Goal: Navigation & Orientation: Find specific page/section

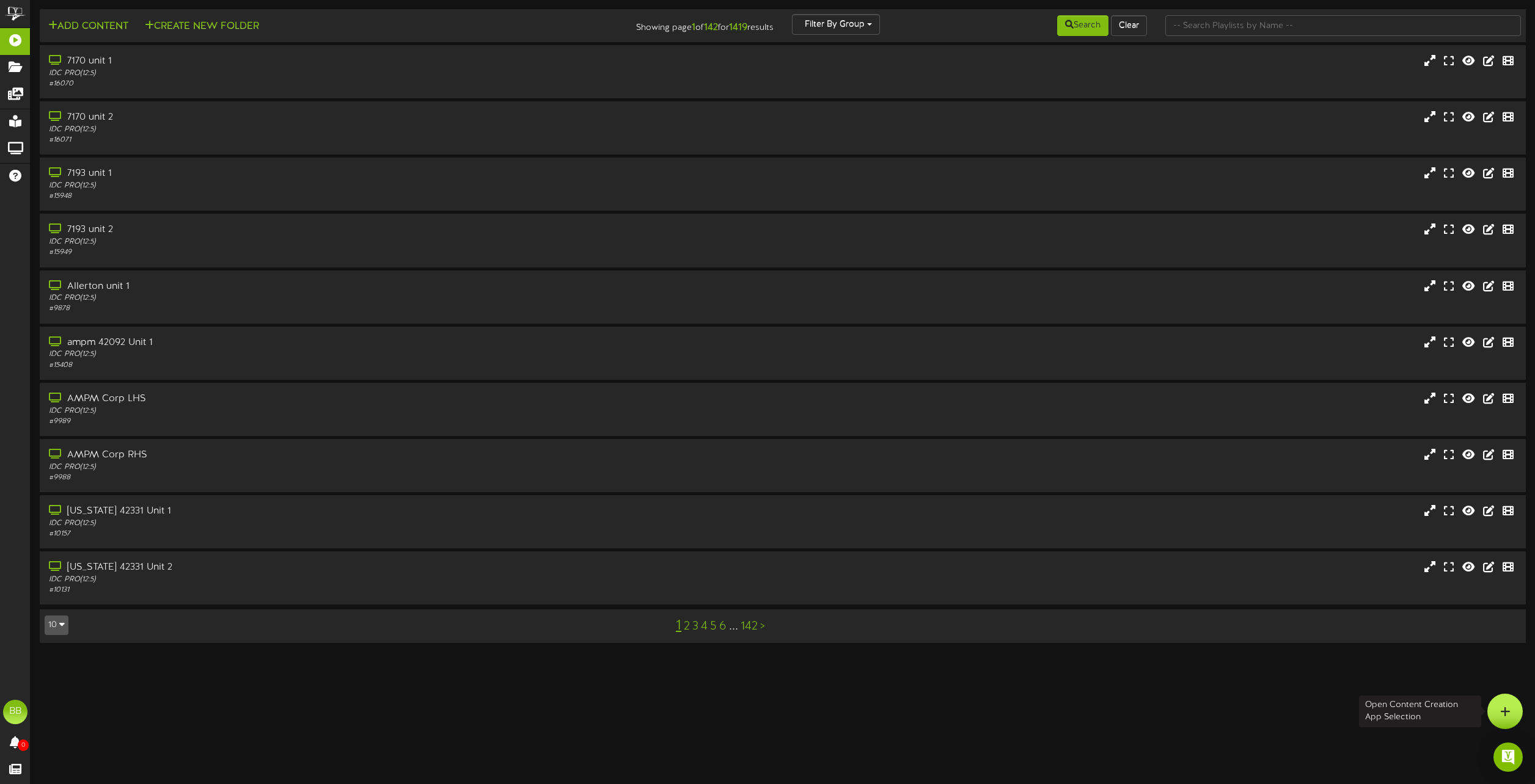
click at [1507, 709] on icon at bounding box center [1505, 712] width 11 height 11
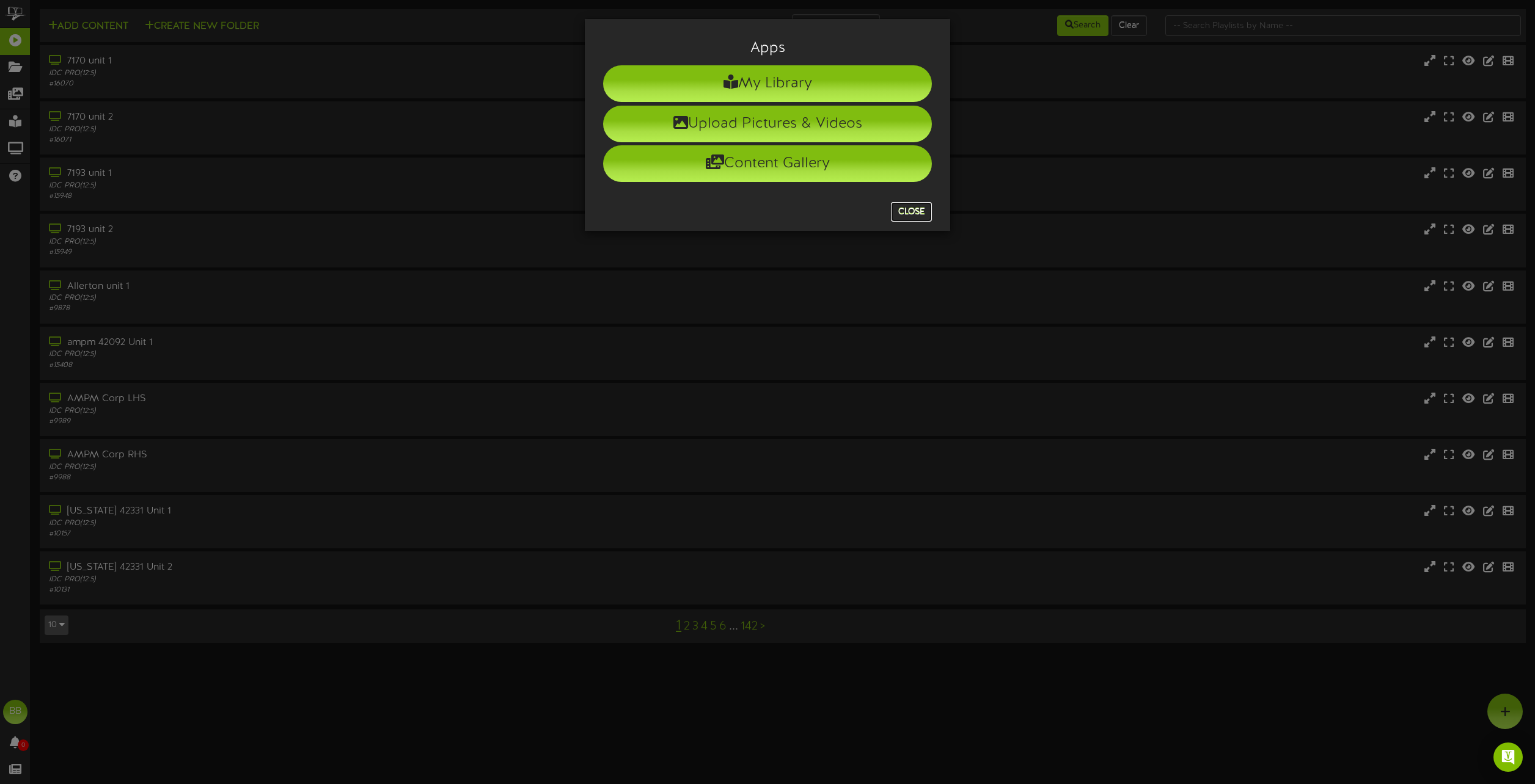
click at [914, 208] on button "Close" at bounding box center [911, 211] width 41 height 19
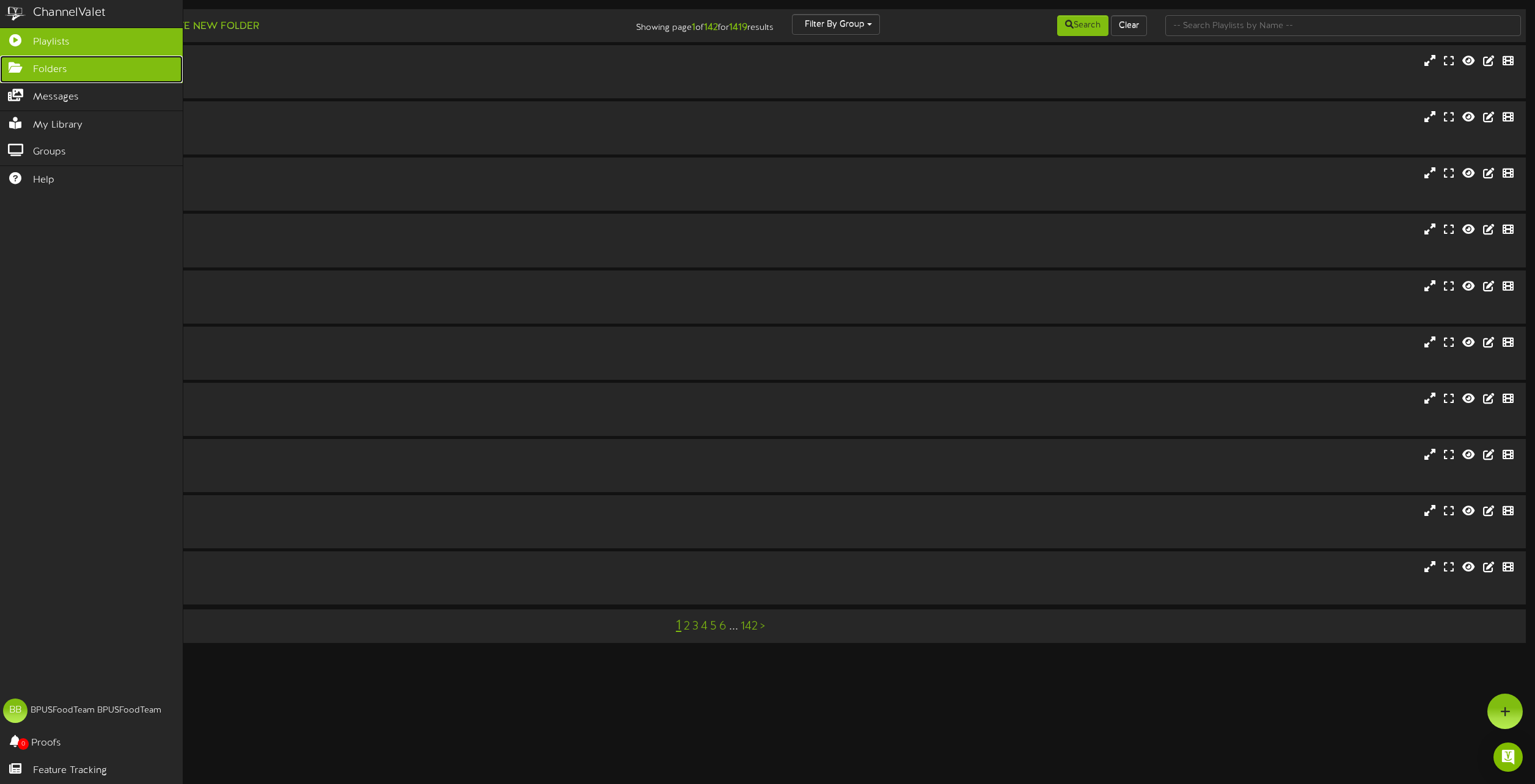
click at [44, 66] on span "Folders" at bounding box center [50, 70] width 35 height 14
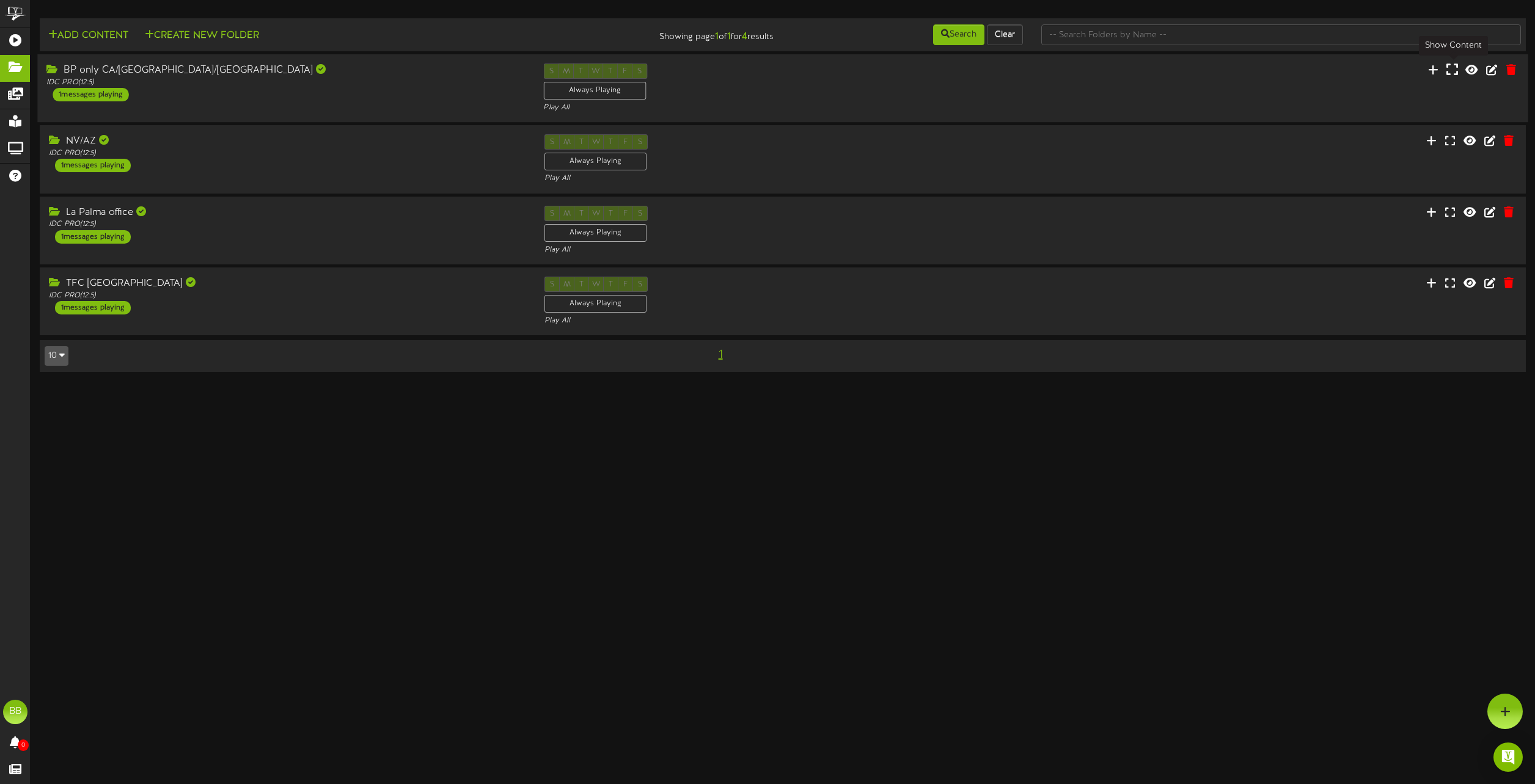
click at [1450, 70] on icon at bounding box center [1452, 69] width 11 height 13
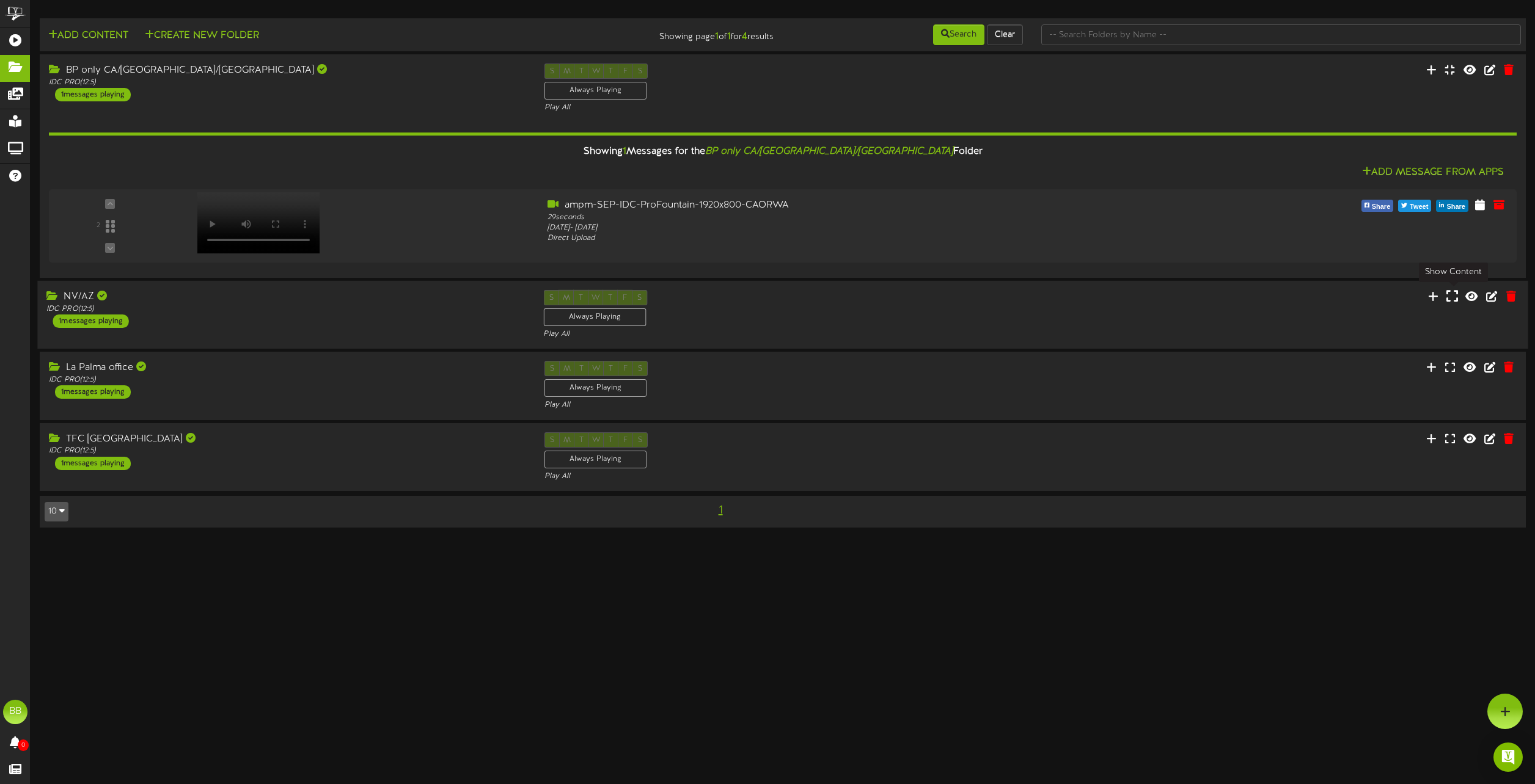
click at [1449, 299] on icon at bounding box center [1452, 295] width 11 height 13
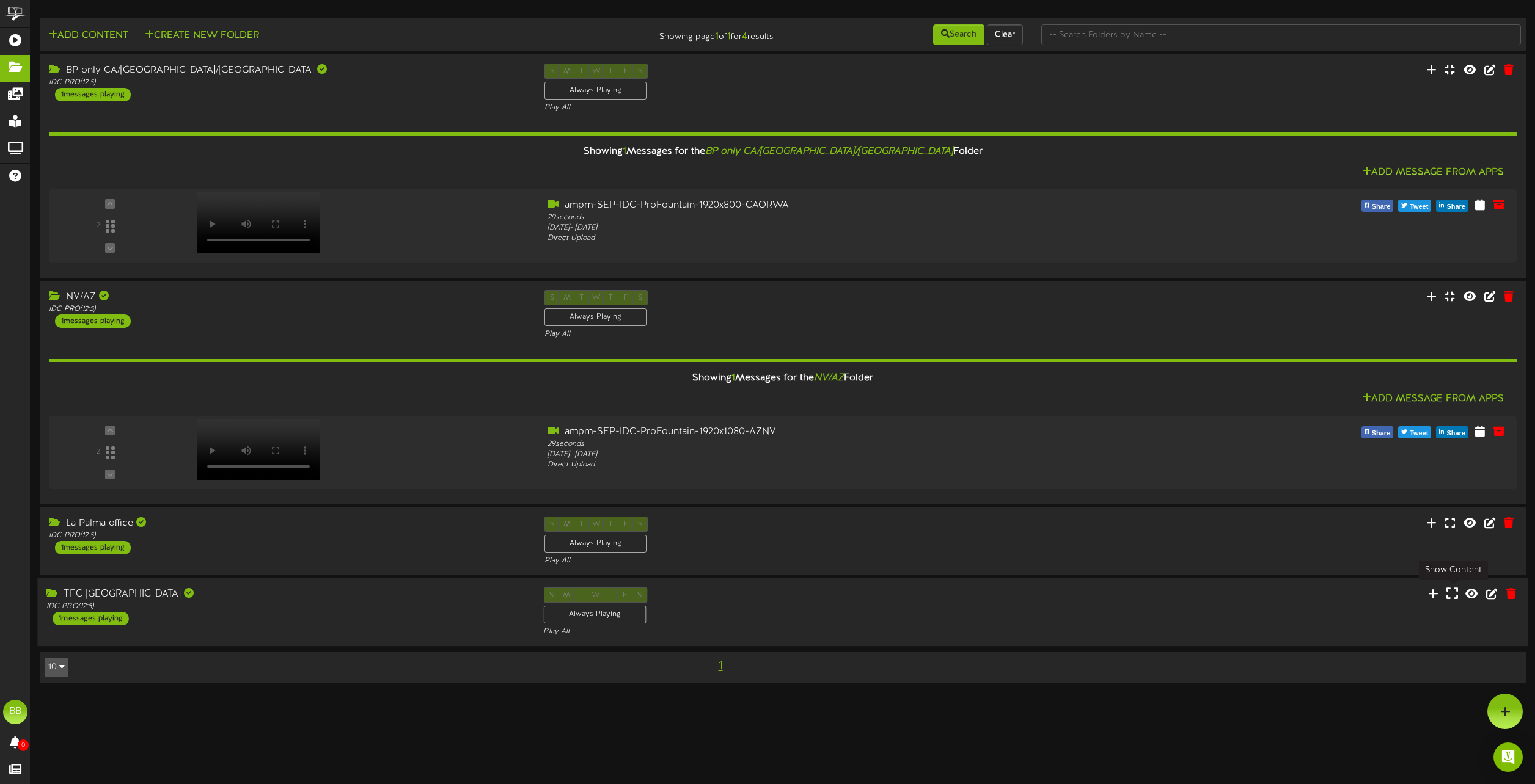
click at [1453, 591] on icon at bounding box center [1452, 593] width 11 height 13
